Goal: Information Seeking & Learning: Find specific fact

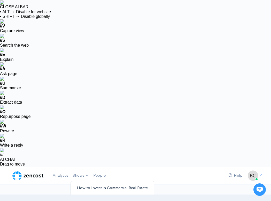
click at [82, 183] on link "How to Invest in Commercial Real Estate" at bounding box center [112, 187] width 83 height 9
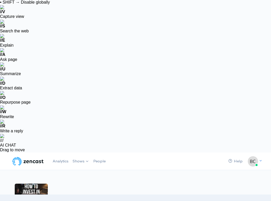
scroll to position [12, 0]
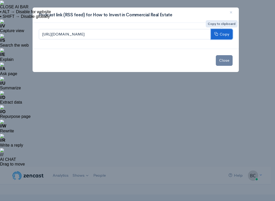
click at [225, 35] on button "Copy" at bounding box center [222, 34] width 22 height 11
